Goal: Check status

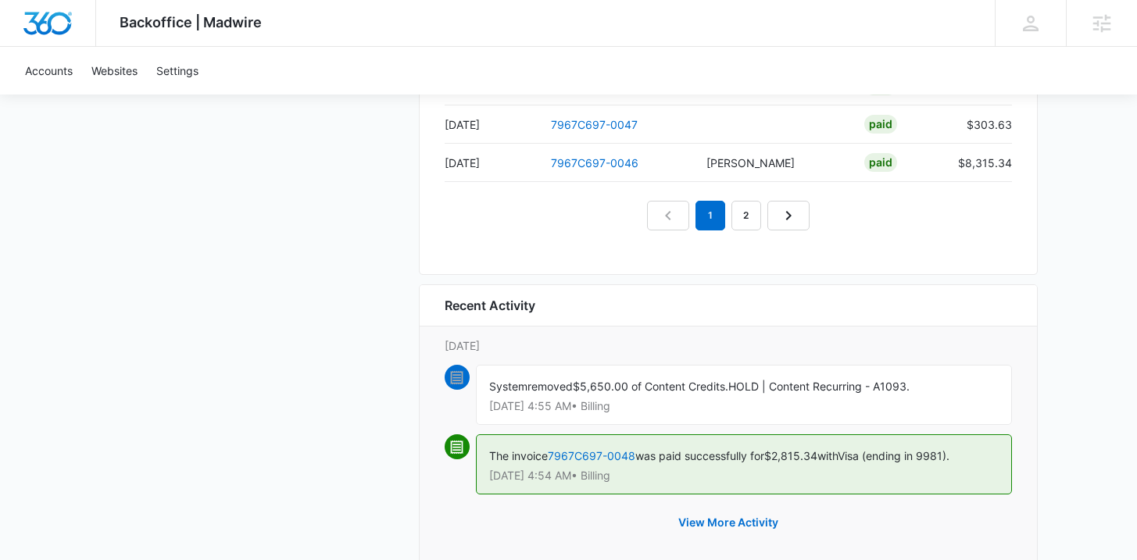
scroll to position [1519, 0]
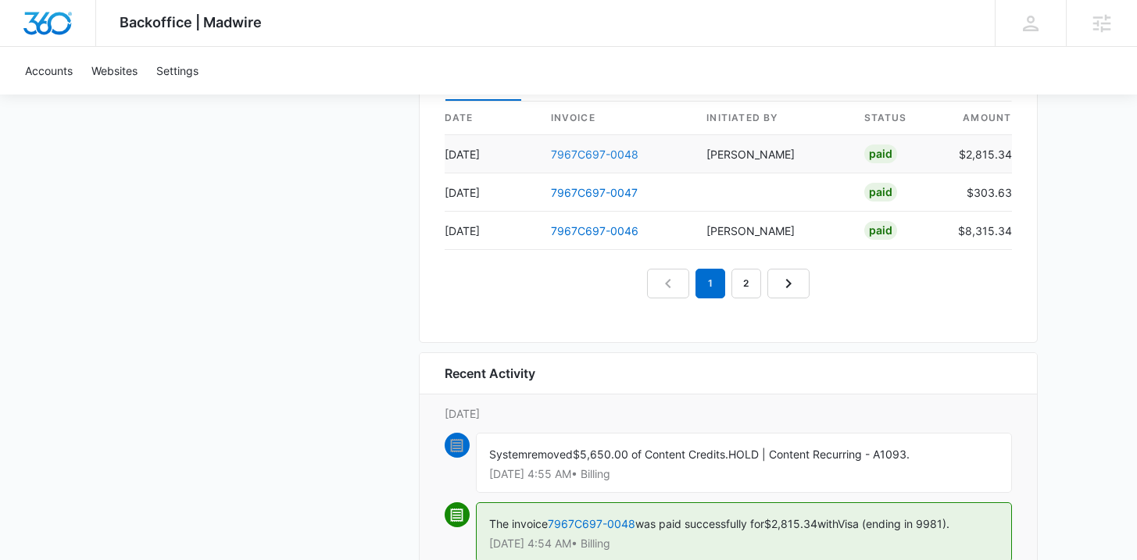
click at [581, 152] on link "7967C697-0048" at bounding box center [594, 154] width 87 height 13
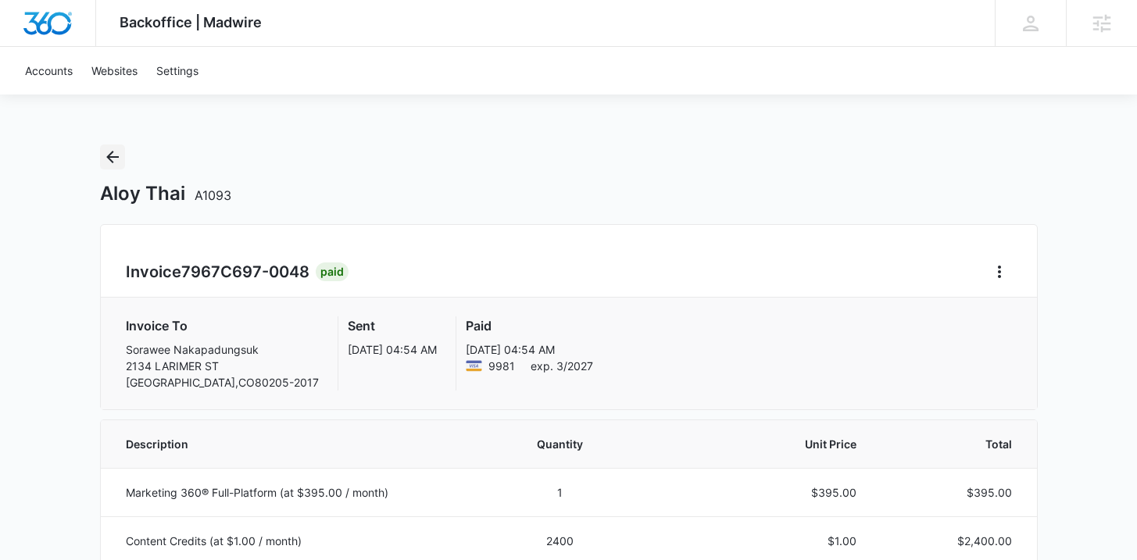
click at [122, 166] on button "Back" at bounding box center [112, 157] width 25 height 25
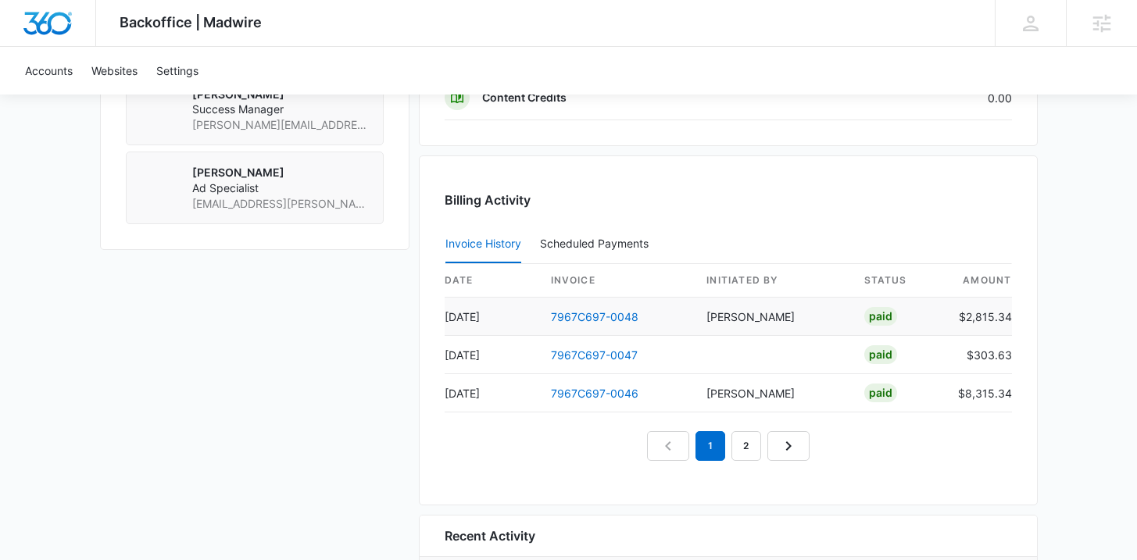
scroll to position [1351, 0]
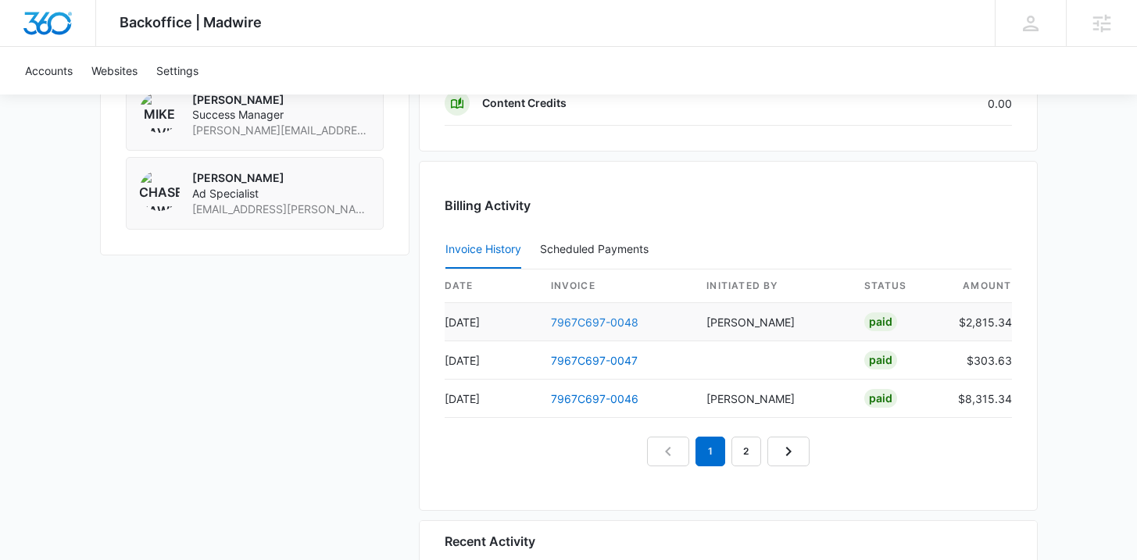
click at [577, 320] on link "7967C697-0048" at bounding box center [594, 322] width 87 height 13
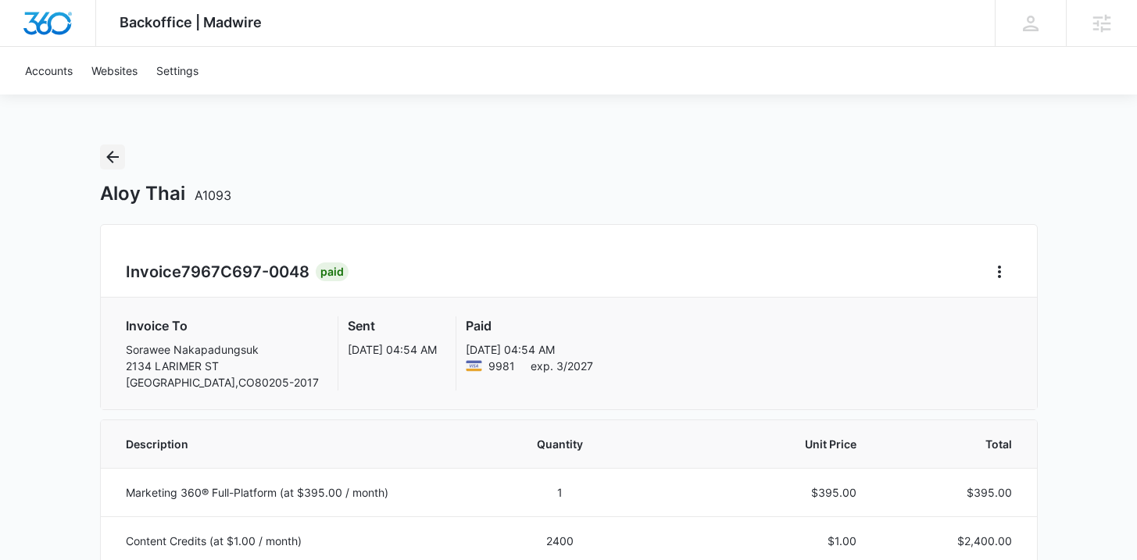
click at [120, 155] on icon "Back" at bounding box center [112, 157] width 19 height 19
